Goal: Communication & Community: Share content

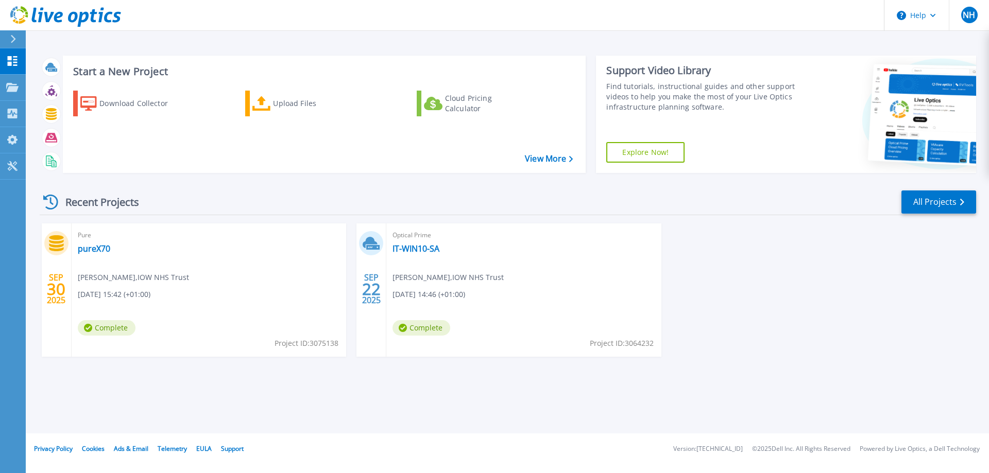
click at [787, 306] on div "[DATE] Pure pureX70 [PERSON_NAME] , IOW NHS Trust [DATE] 15:42 (+01:00) Complet…" at bounding box center [503, 301] width 945 height 154
click at [753, 301] on div "[DATE] Pure pureX70 [PERSON_NAME] , IOW NHS Trust [DATE] 15:42 (+01:00) Complet…" at bounding box center [503, 301] width 945 height 154
click at [706, 308] on div "[DATE] Pure pureX70 [PERSON_NAME] , IOW NHS Trust [DATE] 15:42 (+01:00) Complet…" at bounding box center [503, 301] width 945 height 154
click at [706, 298] on div "SEP 30 2025 Pure pureX70 Scott Allen , IOW NHS Trust 09/30/2025, 15:42 (+01:00)…" at bounding box center [503, 301] width 945 height 154
click at [850, 275] on div "SEP 30 2025 Pure pureX70 Scott Allen , IOW NHS Trust 09/30/2025, 15:42 (+01:00)…" at bounding box center [503, 301] width 945 height 154
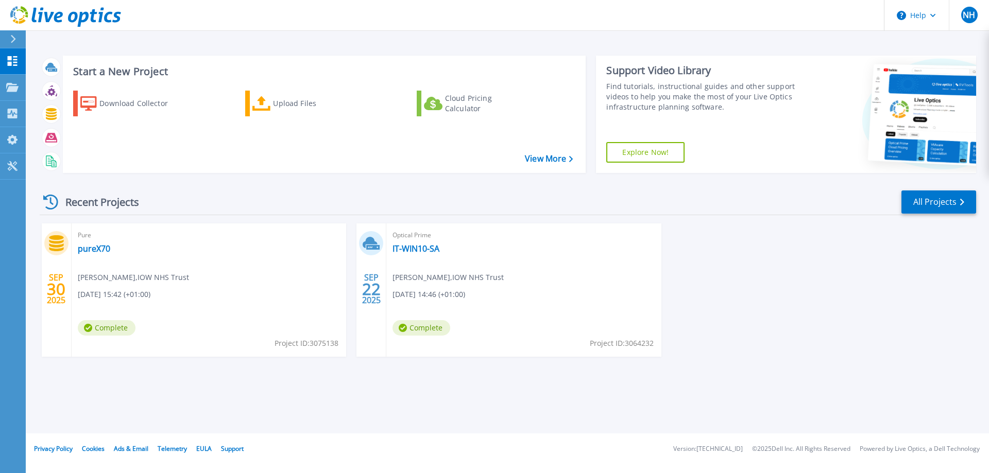
click at [719, 263] on div "SEP 30 2025 Pure pureX70 Scott Allen , IOW NHS Trust 09/30/2025, 15:42 (+01:00)…" at bounding box center [503, 301] width 945 height 154
click at [17, 89] on icon at bounding box center [12, 87] width 12 height 9
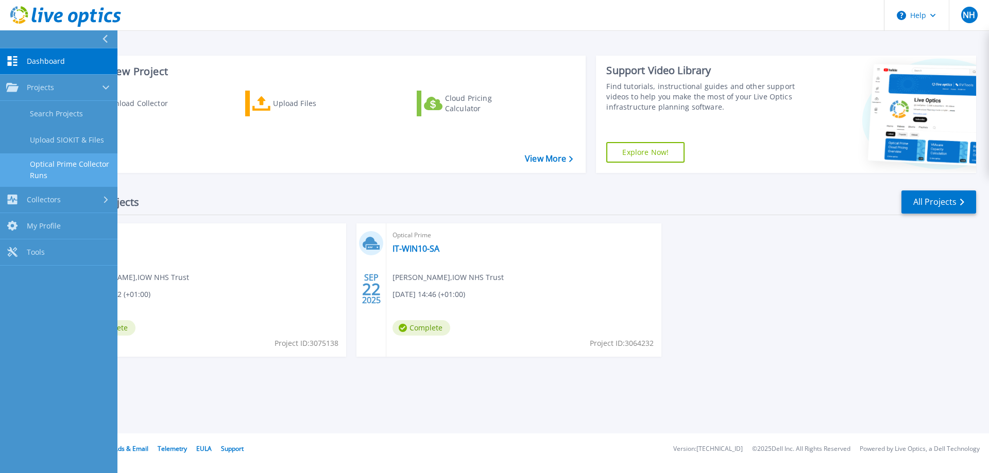
click at [63, 168] on link "Optical Prime Collector Runs" at bounding box center [58, 170] width 117 height 33
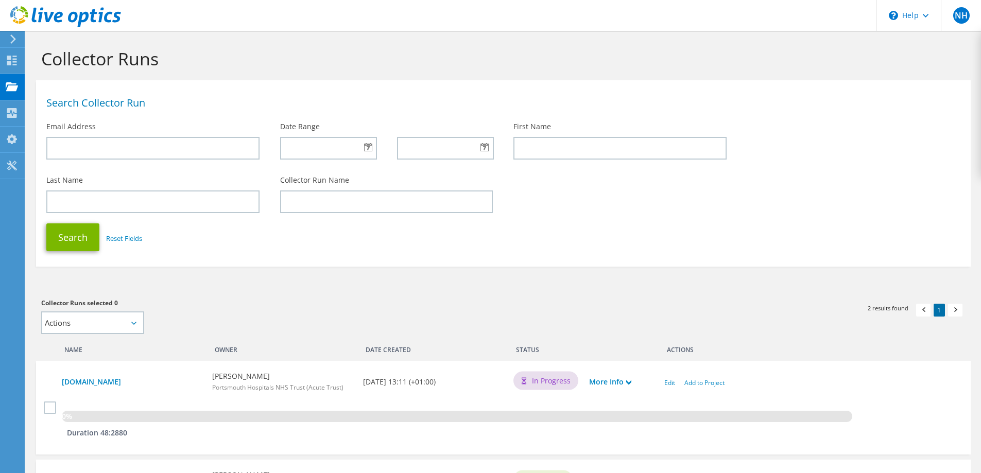
scroll to position [103, 0]
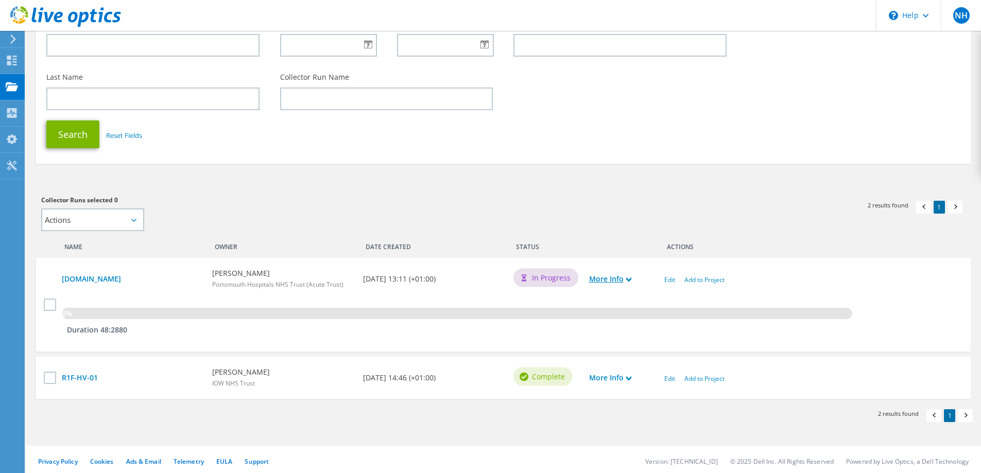
click at [621, 278] on link "More Info" at bounding box center [610, 279] width 42 height 11
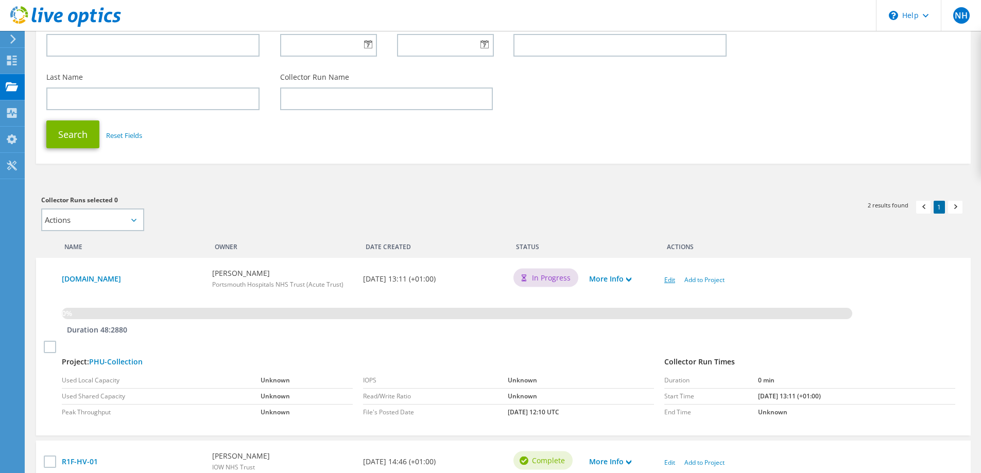
click at [671, 279] on link "Edit" at bounding box center [670, 280] width 11 height 9
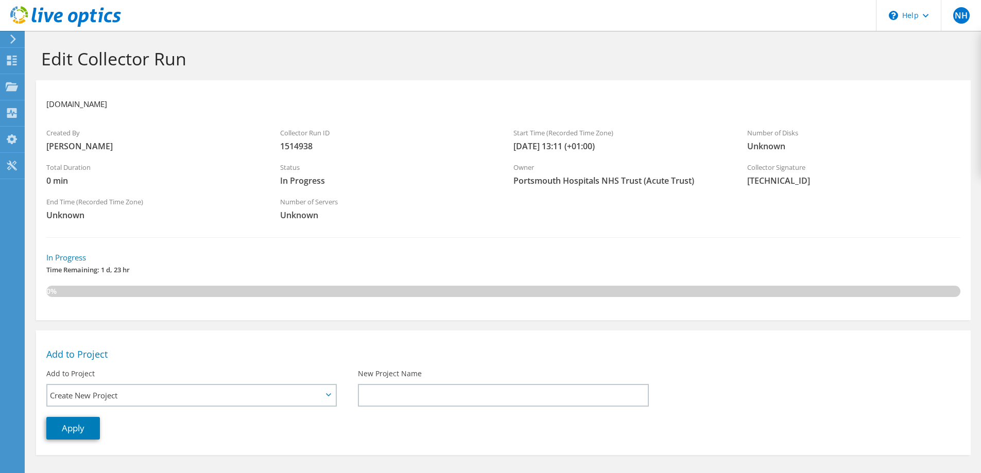
scroll to position [151, 0]
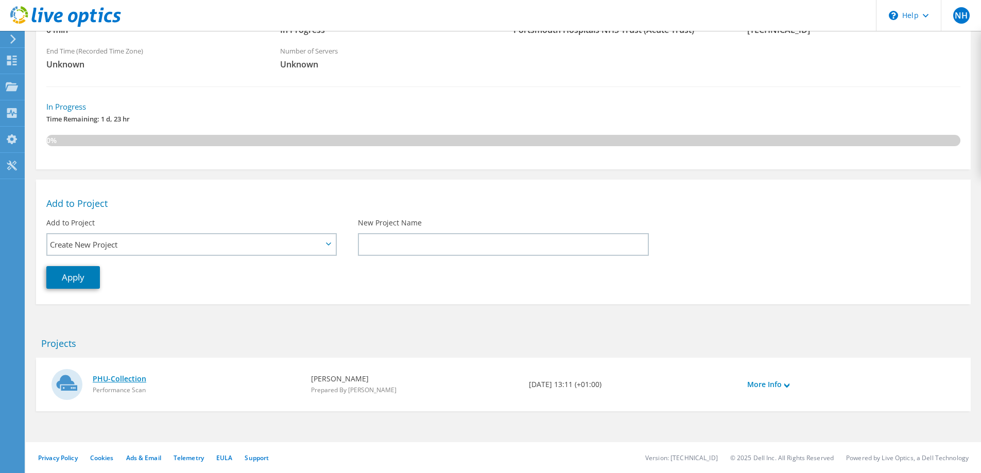
click at [134, 380] on link "PHU-Collection" at bounding box center [197, 379] width 208 height 11
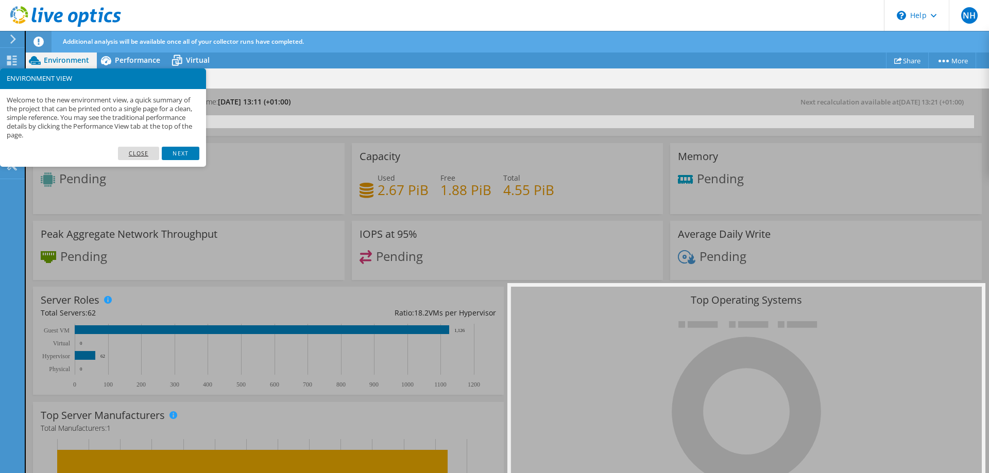
click at [154, 152] on link "Close" at bounding box center [139, 153] width 42 height 13
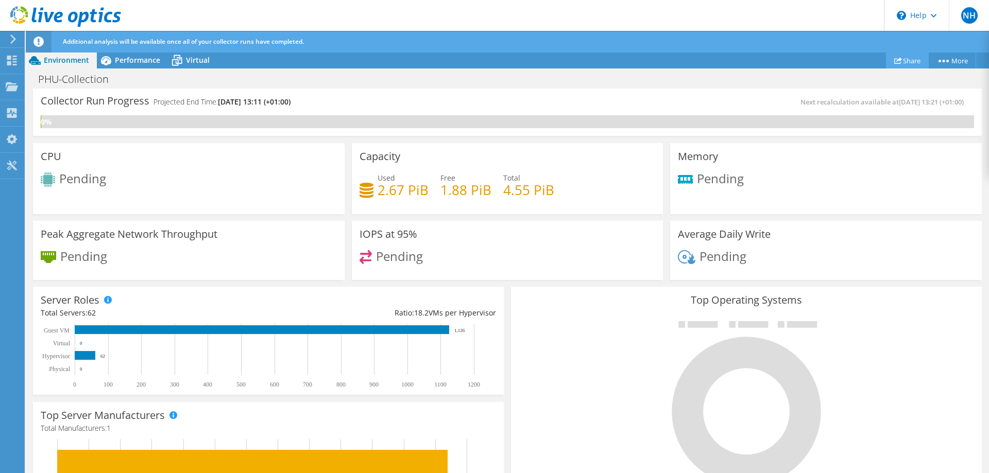
click at [902, 57] on link "Share" at bounding box center [907, 61] width 43 height 16
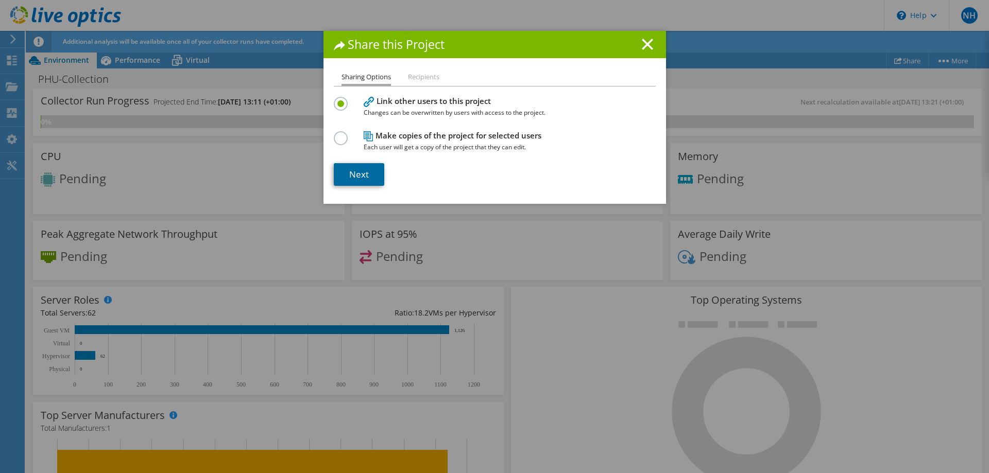
click at [374, 171] on link "Next" at bounding box center [359, 174] width 50 height 23
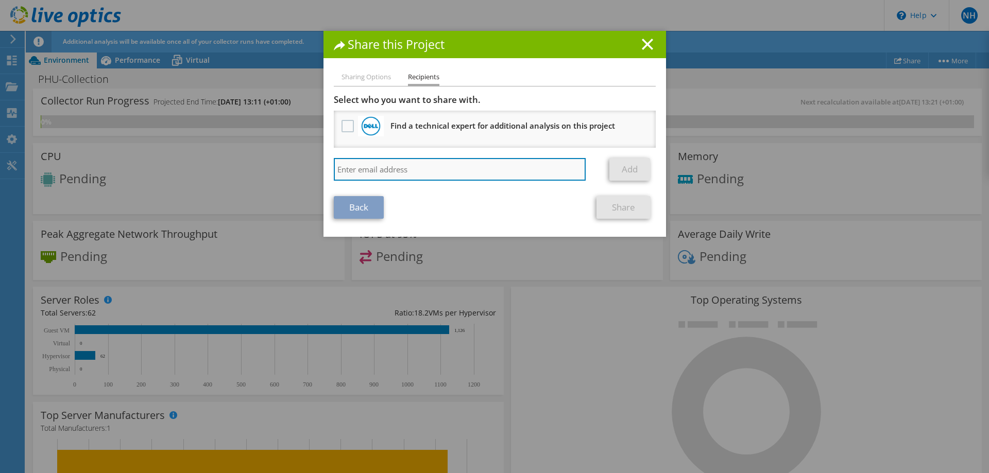
click at [395, 165] on input "search" at bounding box center [460, 169] width 252 height 23
click at [447, 174] on input "[PERSON_NAME].[PERSON_NAME]" at bounding box center [460, 169] width 252 height 23
paste input "2@[DOMAIN_NAME]"
type input "[PERSON_NAME][EMAIL_ADDRESS][DOMAIN_NAME]"
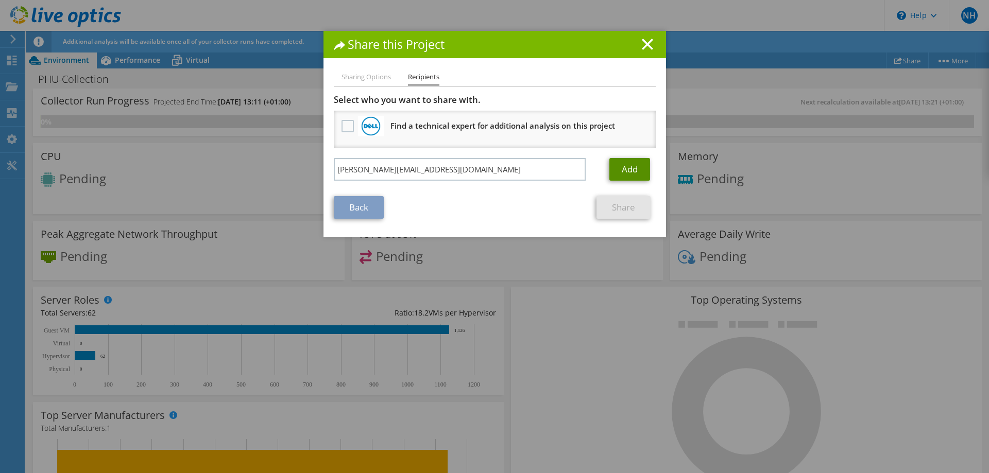
click at [640, 173] on link "Add" at bounding box center [629, 169] width 41 height 23
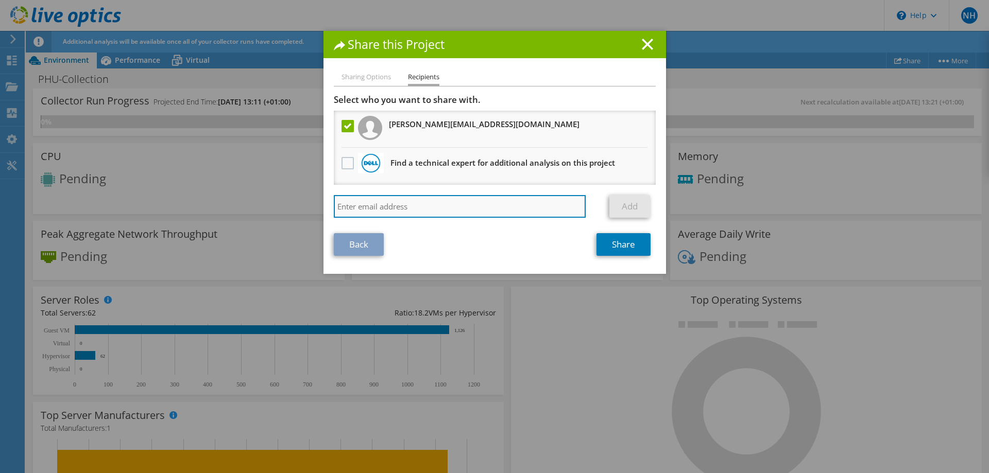
click at [443, 205] on input "search" at bounding box center [460, 206] width 252 height 23
drag, startPoint x: 468, startPoint y: 213, endPoint x: 586, endPoint y: 205, distance: 117.8
click at [468, 213] on input "search" at bounding box center [460, 206] width 252 height 23
paste input "[PERSON_NAME][EMAIL_ADDRESS][DOMAIN_NAME]"
type input "[PERSON_NAME][EMAIL_ADDRESS][DOMAIN_NAME]"
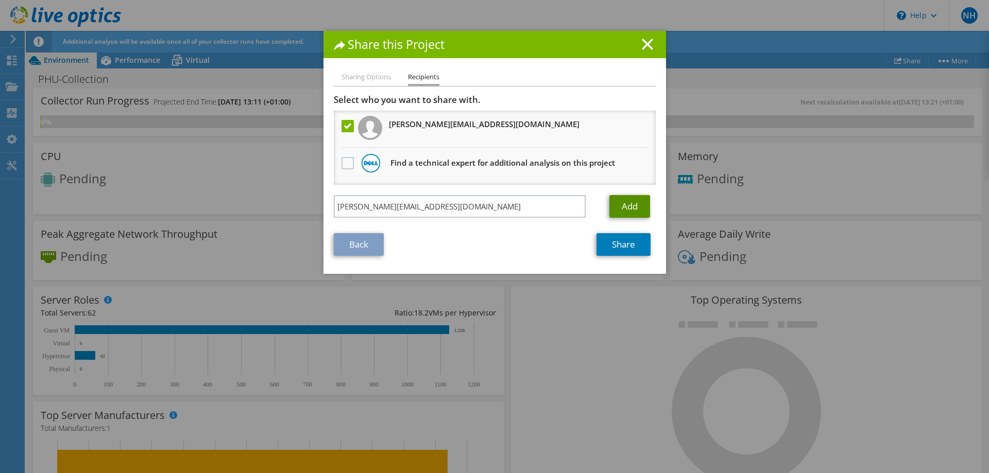
click at [636, 206] on link "Add" at bounding box center [629, 206] width 41 height 23
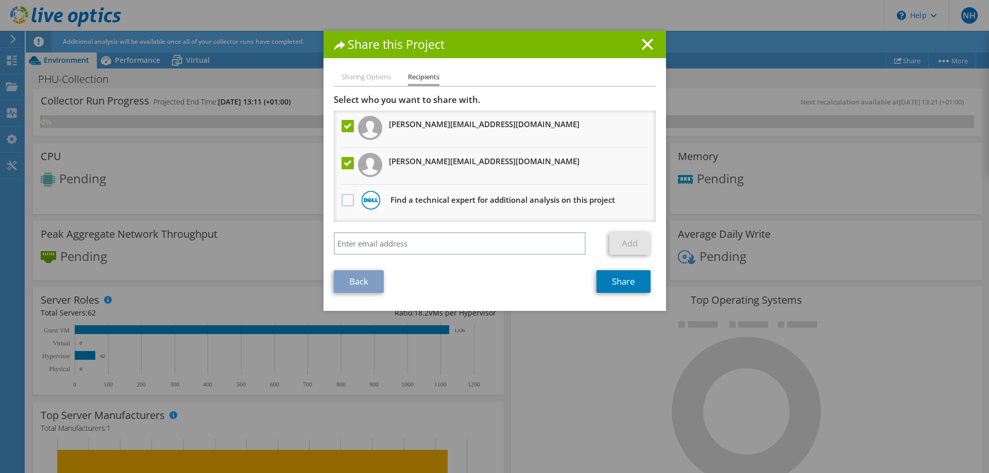
click at [373, 82] on li "Sharing Options" at bounding box center [366, 77] width 49 height 13
click at [625, 282] on link "Share" at bounding box center [624, 281] width 54 height 23
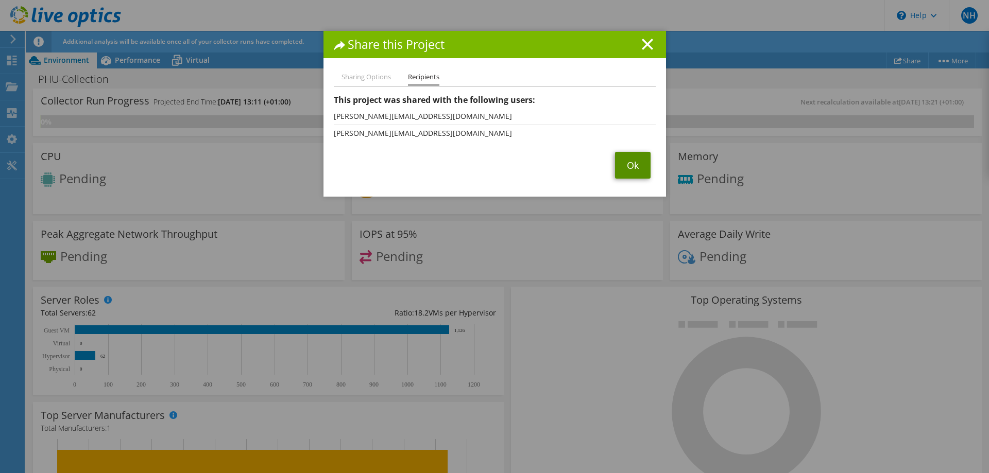
click at [639, 173] on link "Ok" at bounding box center [633, 165] width 36 height 27
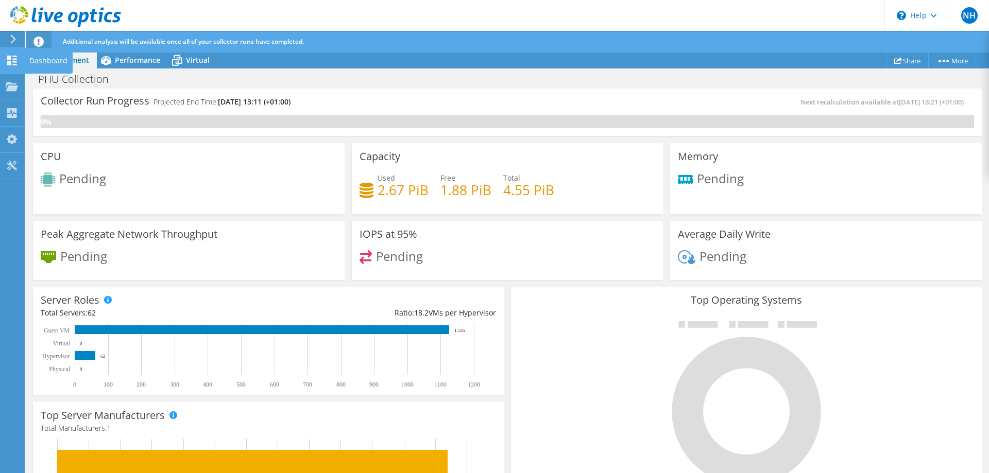
click at [12, 65] on div at bounding box center [12, 61] width 12 height 11
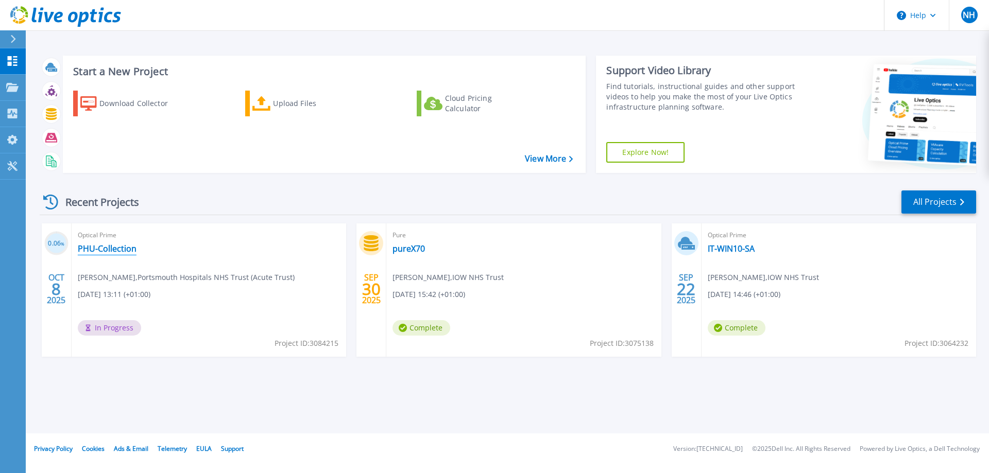
click at [118, 251] on link "PHU-Collection" at bounding box center [107, 249] width 59 height 10
